Goal: Task Accomplishment & Management: Use online tool/utility

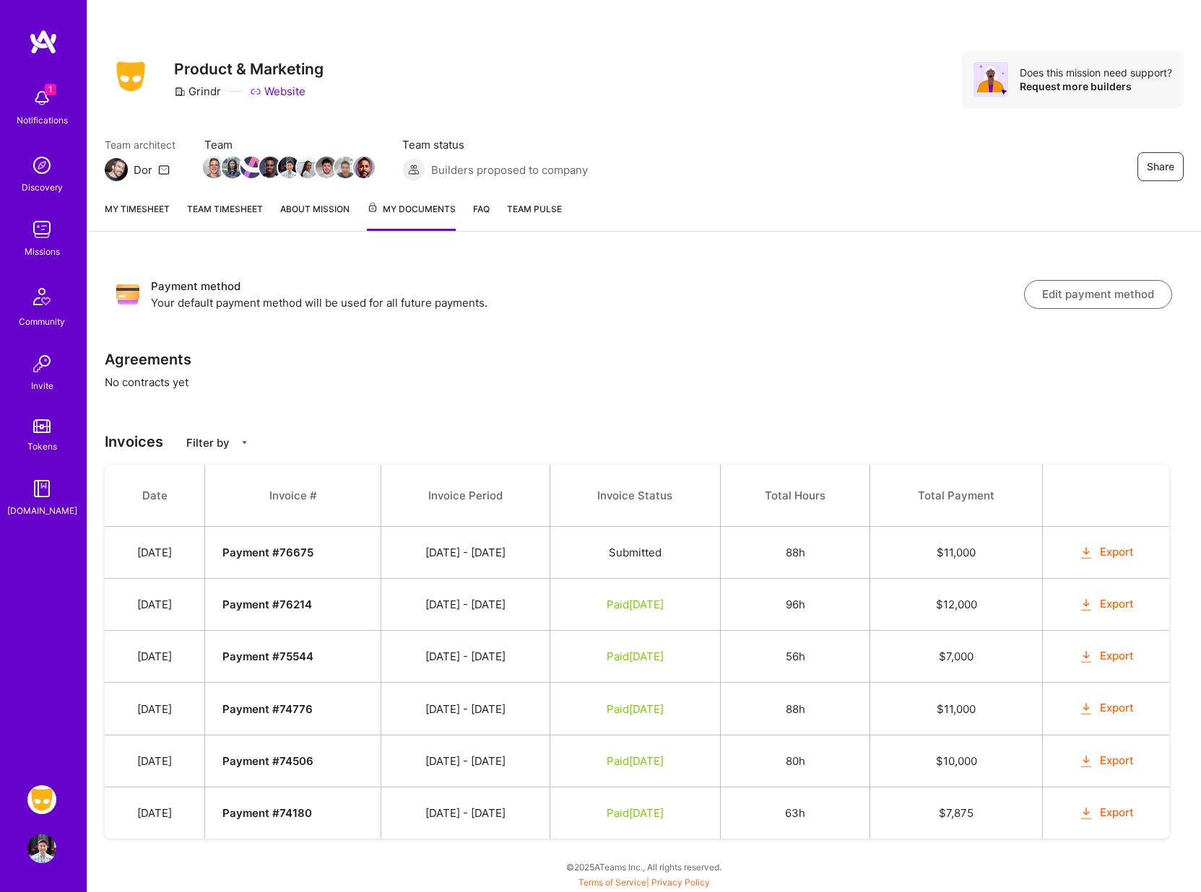
click at [151, 212] on link "My timesheet" at bounding box center [137, 216] width 65 height 30
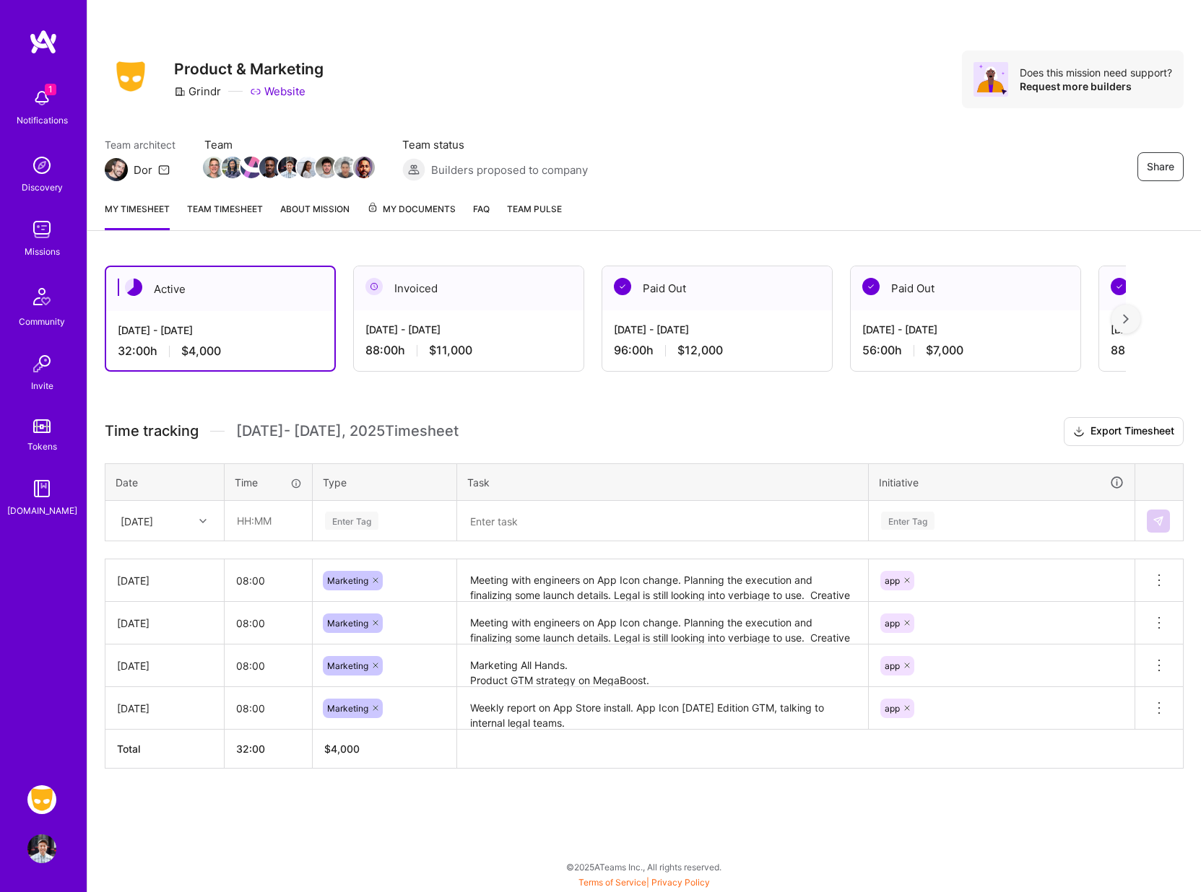
click at [742, 205] on div "My timesheet Team timesheet About Mission My Documents FAQ Team Pulse" at bounding box center [643, 210] width 1113 height 41
click at [284, 518] on input "text" at bounding box center [268, 521] width 86 height 38
type input "08:00"
click at [360, 526] on div "Enter Tag" at bounding box center [351, 521] width 53 height 22
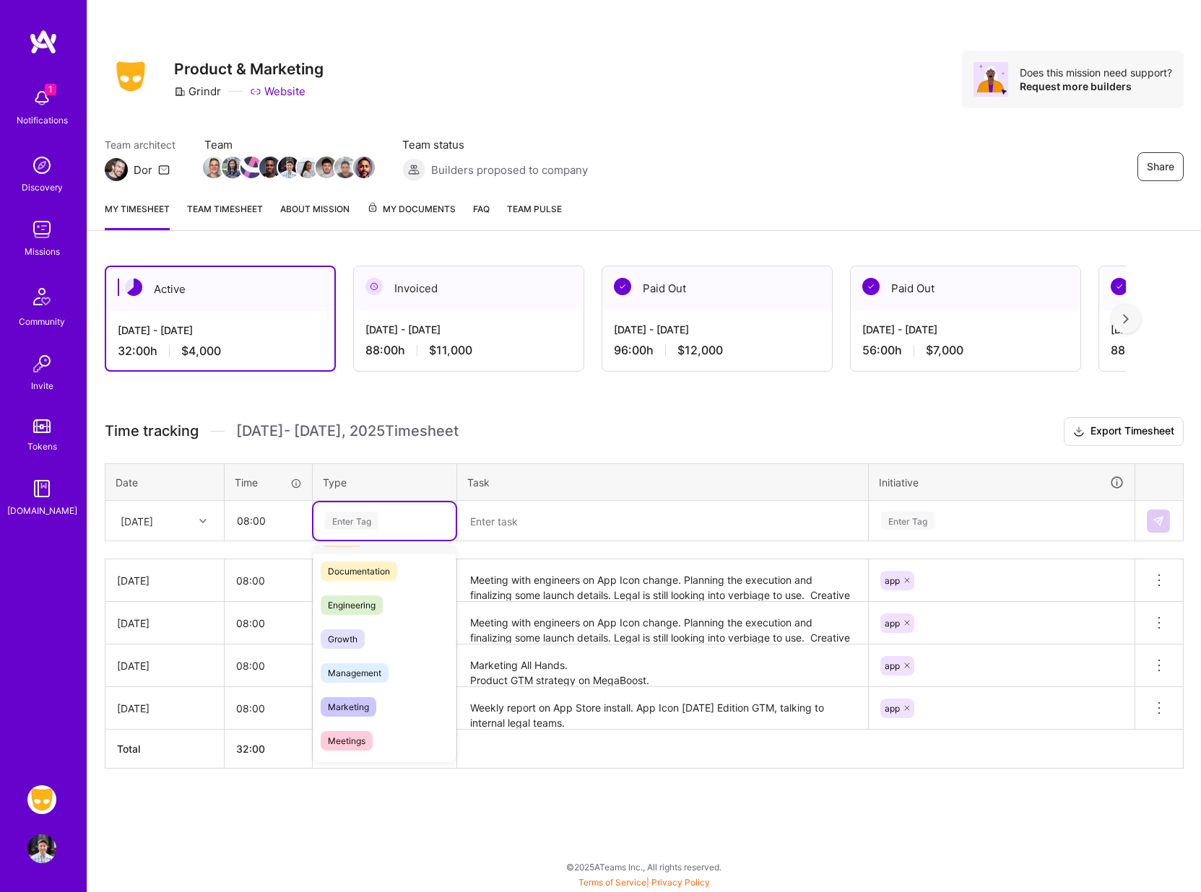
scroll to position [90, 0]
click at [352, 685] on span "Marketing" at bounding box center [349, 682] width 56 height 19
click at [554, 522] on textarea at bounding box center [662, 521] width 408 height 38
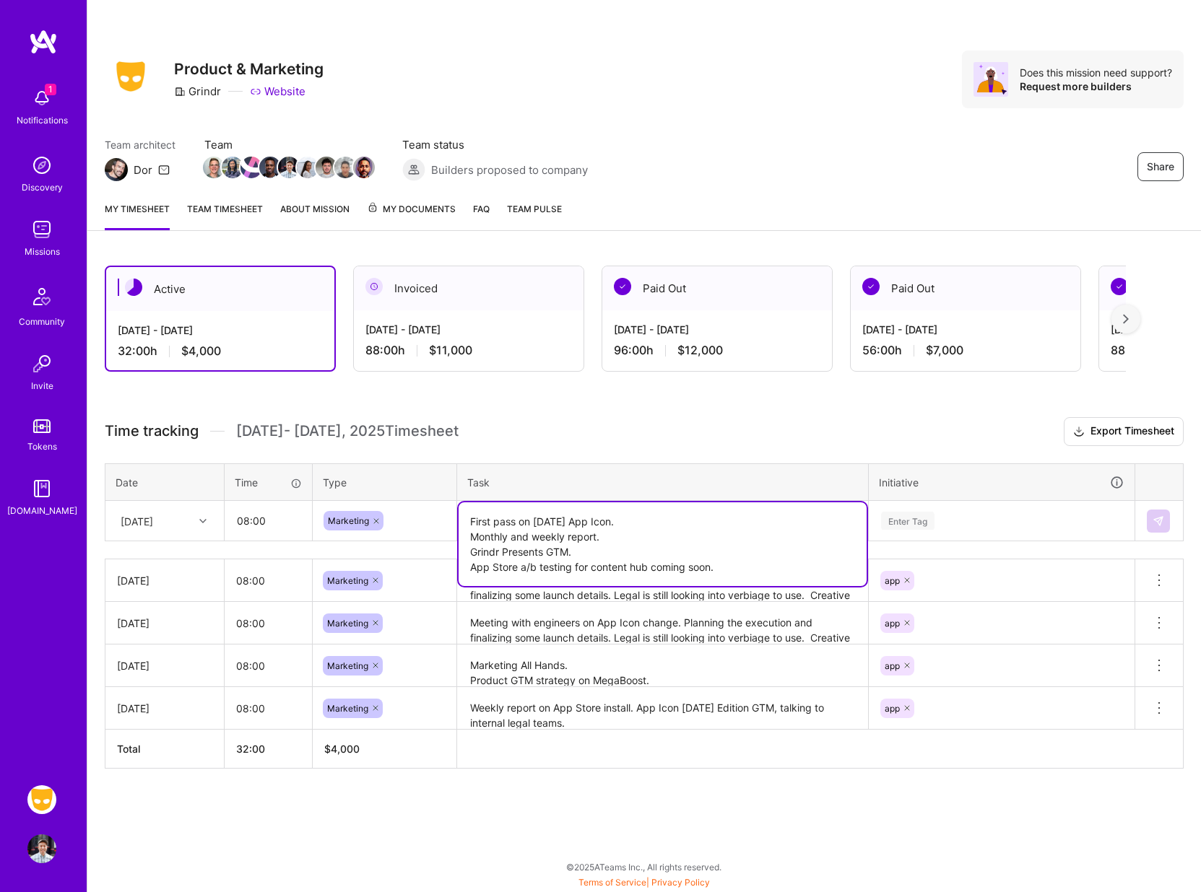
type textarea "First pass on [DATE] App Icon. Monthly and weekly report. Grindr Presents GTM. …"
click at [923, 539] on div "Enter Tag" at bounding box center [1001, 521] width 264 height 38
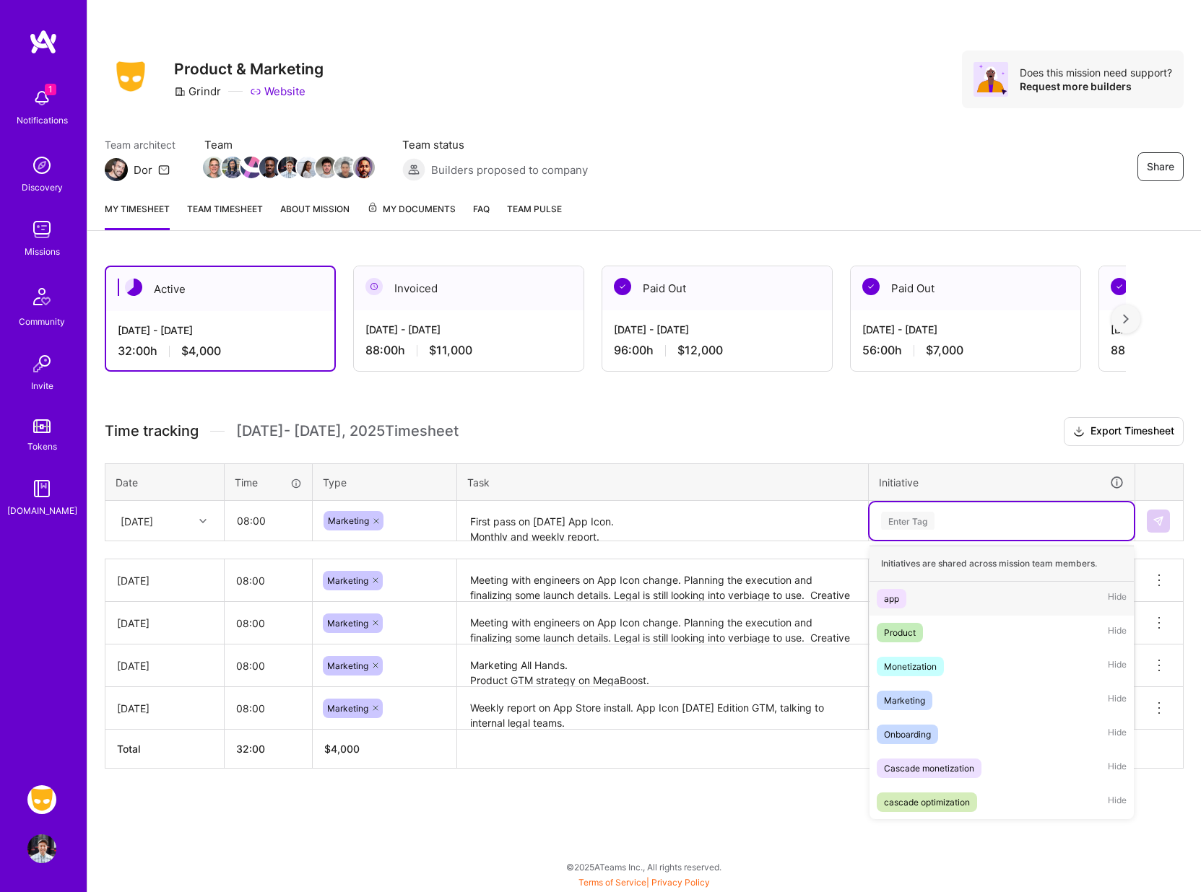
click at [888, 595] on div "app" at bounding box center [891, 598] width 15 height 15
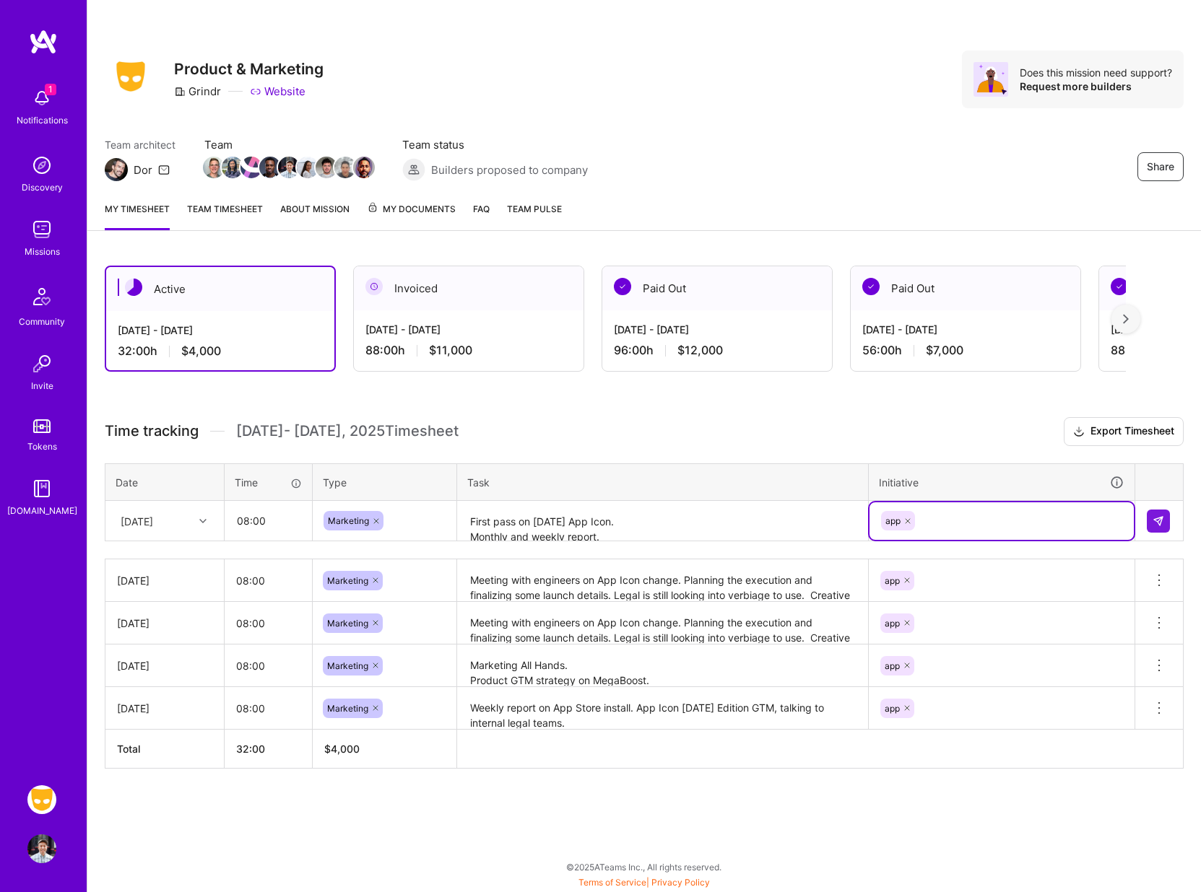
click at [1172, 513] on td at bounding box center [1159, 521] width 48 height 40
click at [1162, 518] on img at bounding box center [1158, 521] width 12 height 12
